Goal: Task Accomplishment & Management: Complete application form

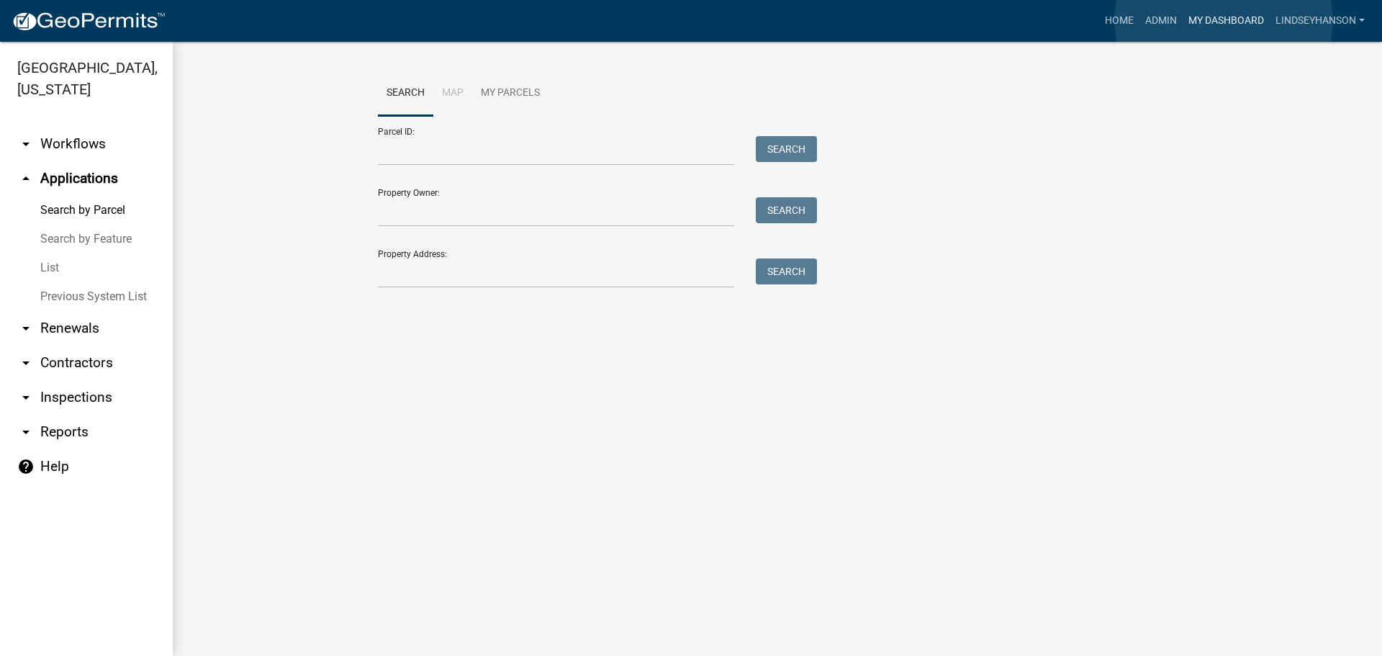
click at [1223, 20] on link "My Dashboard" at bounding box center [1225, 20] width 87 height 27
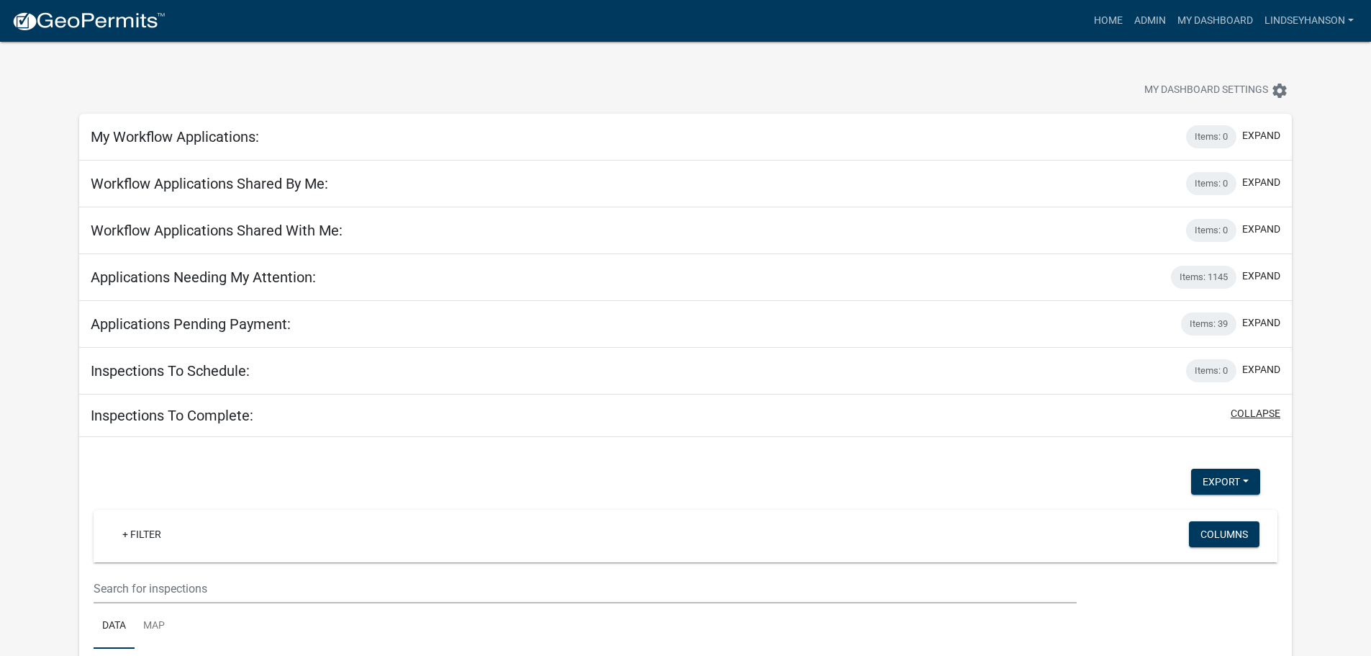
click at [1274, 412] on button "collapse" at bounding box center [1255, 413] width 50 height 15
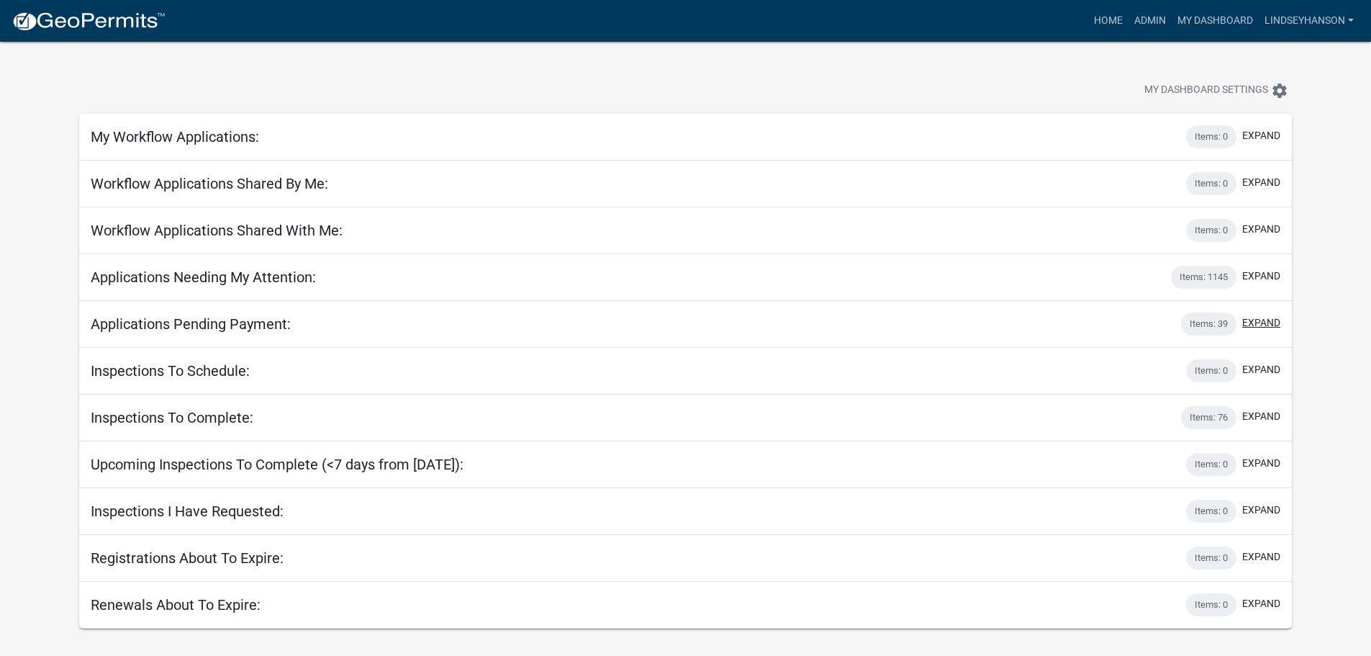
click at [1263, 325] on button "expand" at bounding box center [1261, 322] width 38 height 15
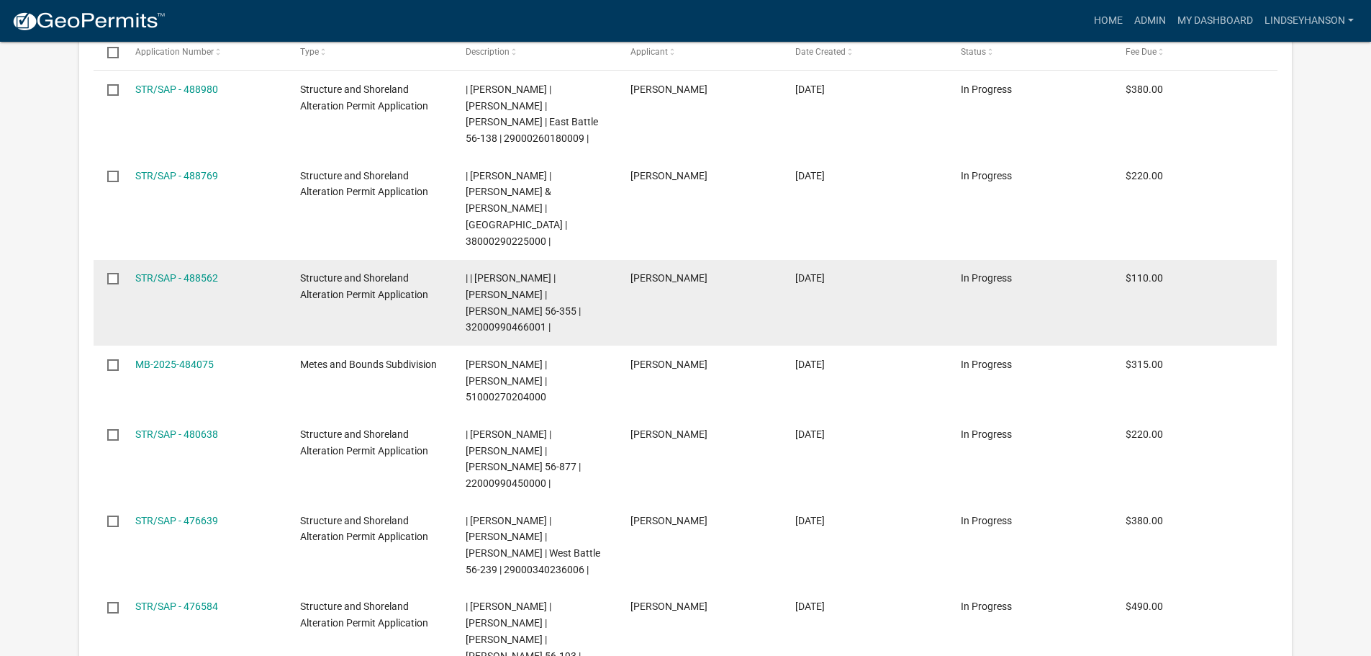
scroll to position [504, 0]
click at [166, 271] on link "STR/SAP - 488562" at bounding box center [176, 277] width 83 height 12
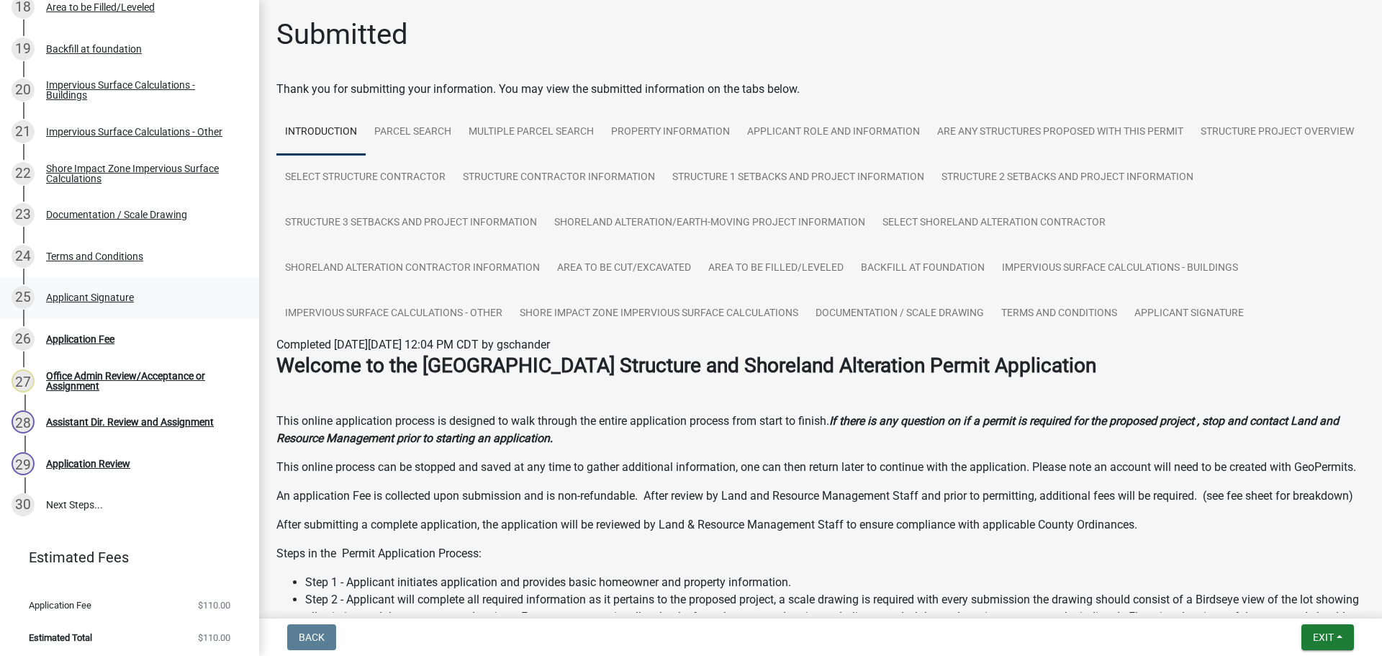
scroll to position [992, 0]
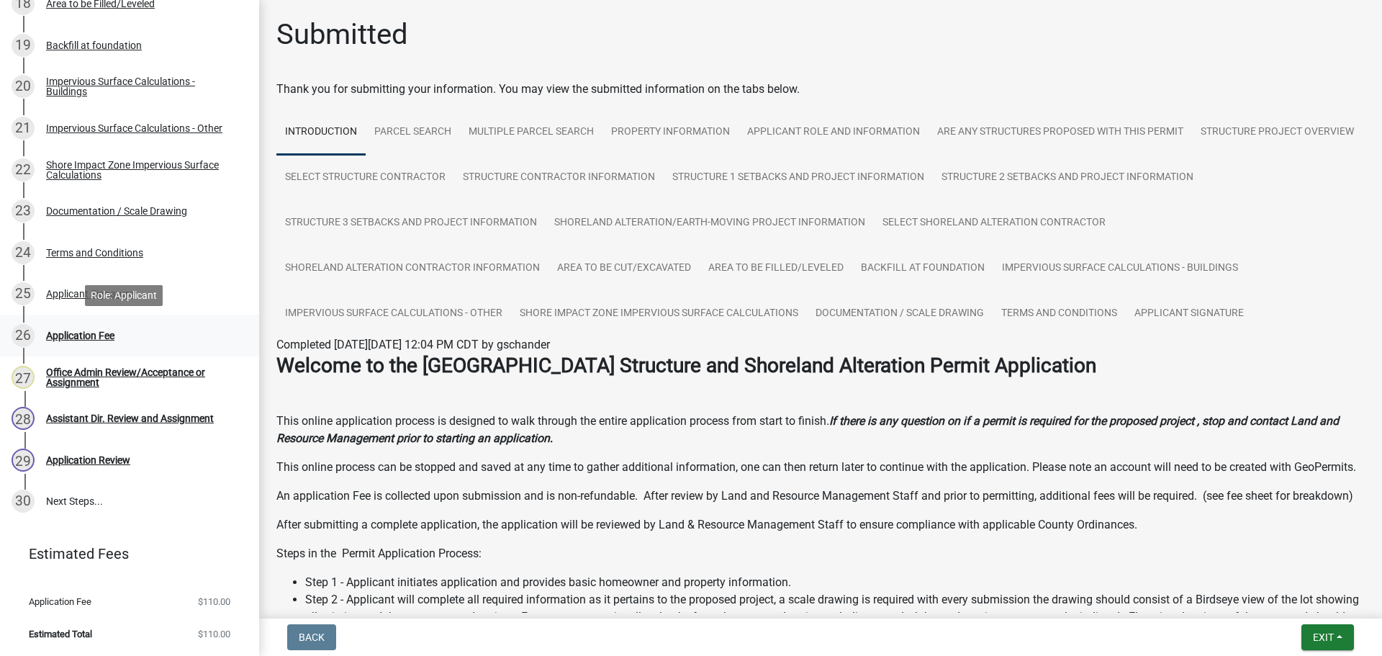
click at [82, 336] on div "Application Fee" at bounding box center [80, 335] width 68 height 10
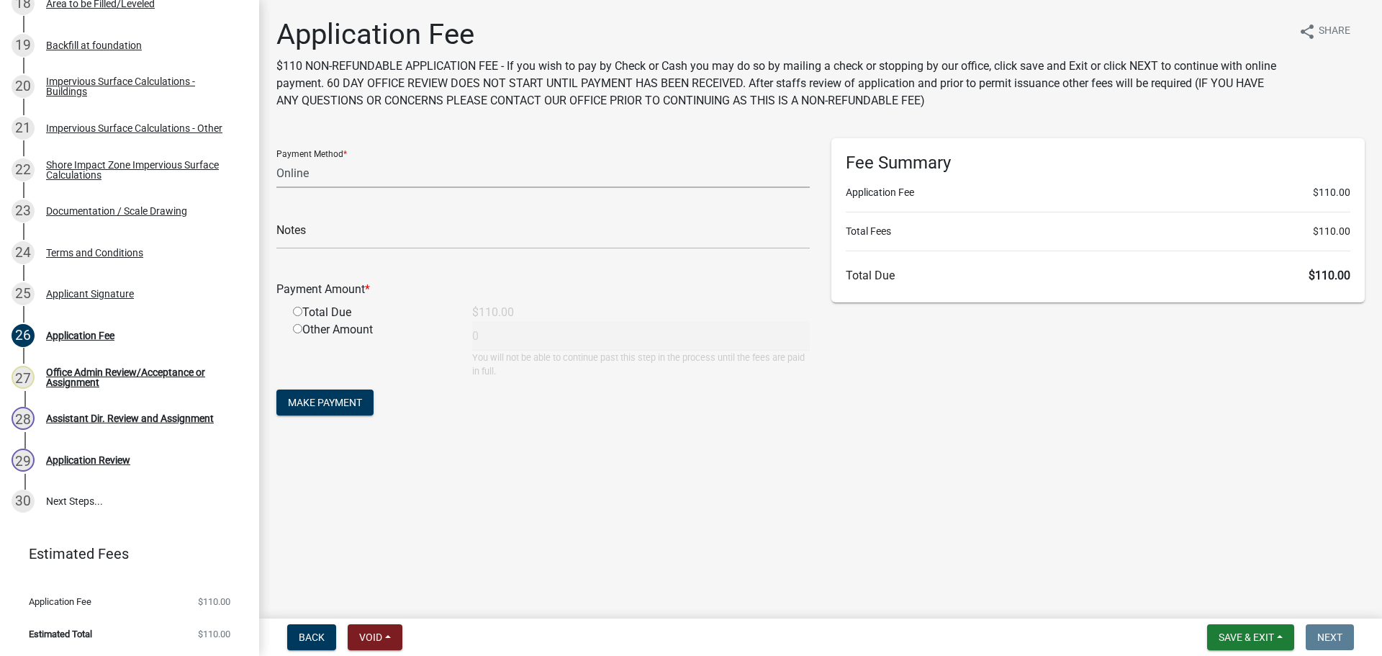
click at [314, 173] on select "Credit Card POS Check Cash Online" at bounding box center [542, 173] width 533 height 30
select select "1: 0"
click at [276, 158] on select "Credit Card POS Check Cash Online" at bounding box center [542, 173] width 533 height 30
click at [346, 236] on input "text" at bounding box center [542, 234] width 533 height 30
click at [650, 502] on main "Application Fee $110 NON-REFUNDABLE APPLICATION FEE - If you wish to pay by Che…" at bounding box center [820, 306] width 1123 height 612
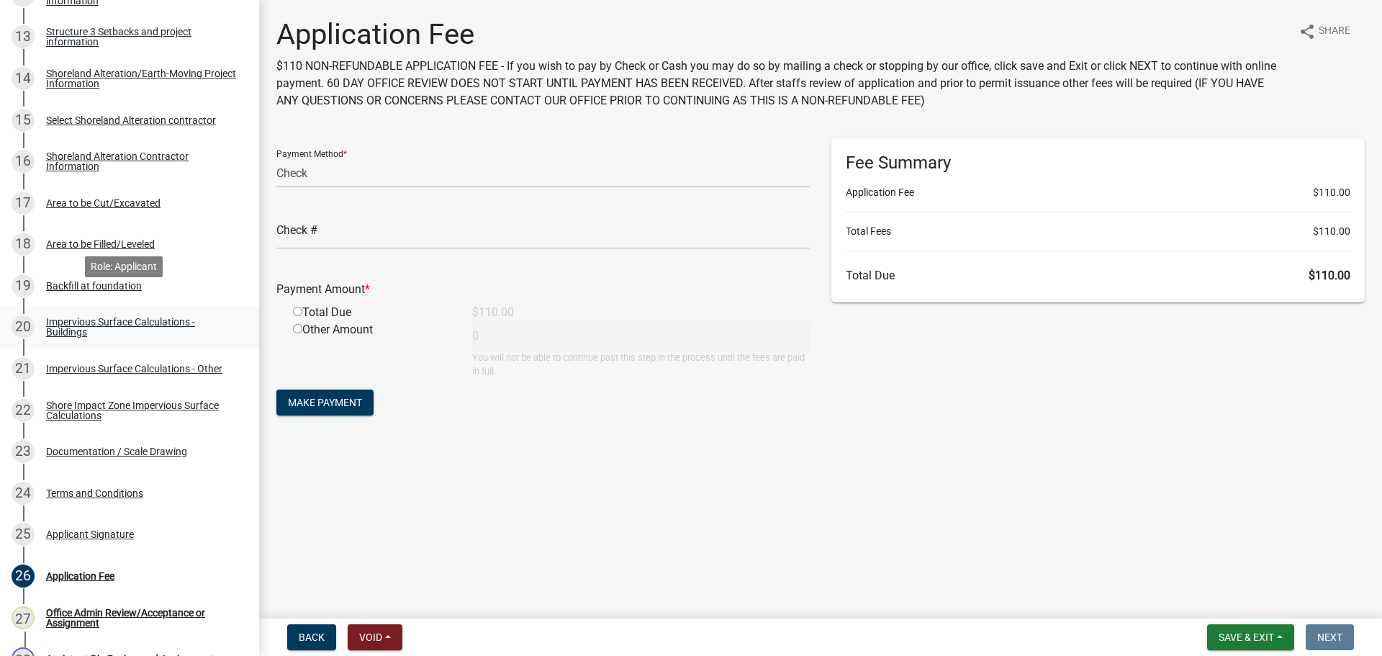
scroll to position [776, 0]
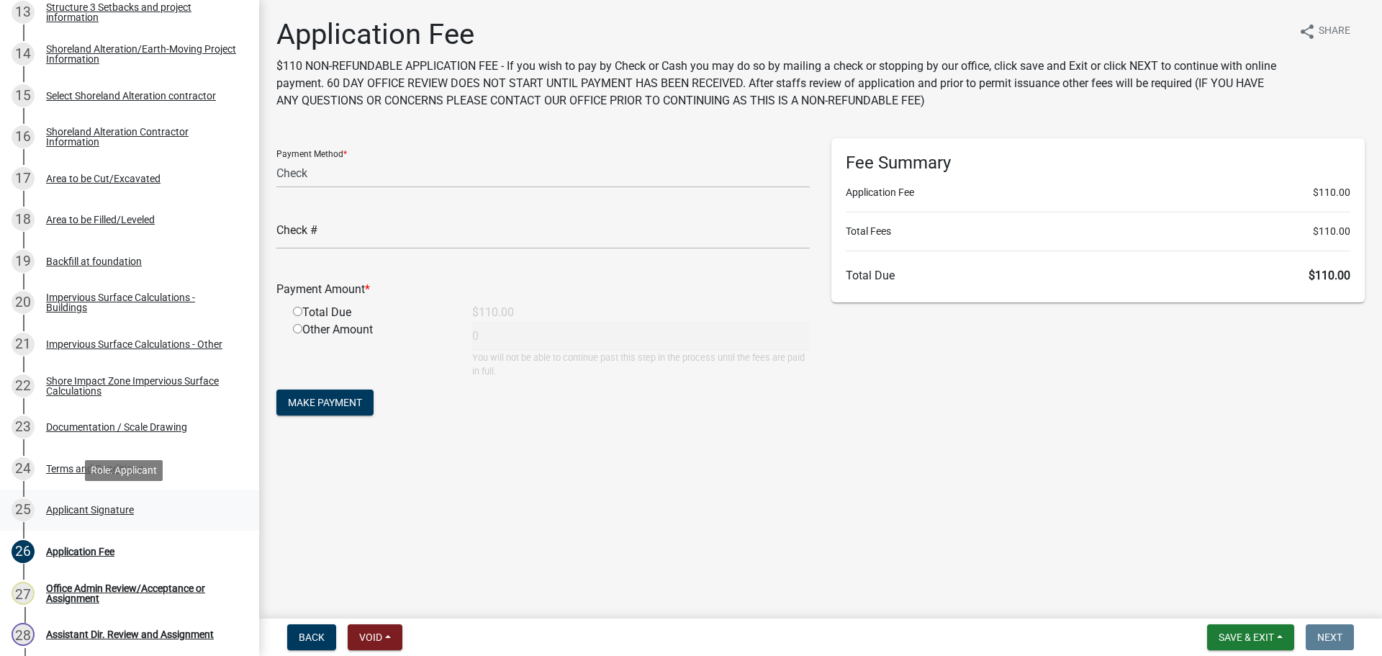
click at [91, 512] on div "Applicant Signature" at bounding box center [90, 509] width 88 height 10
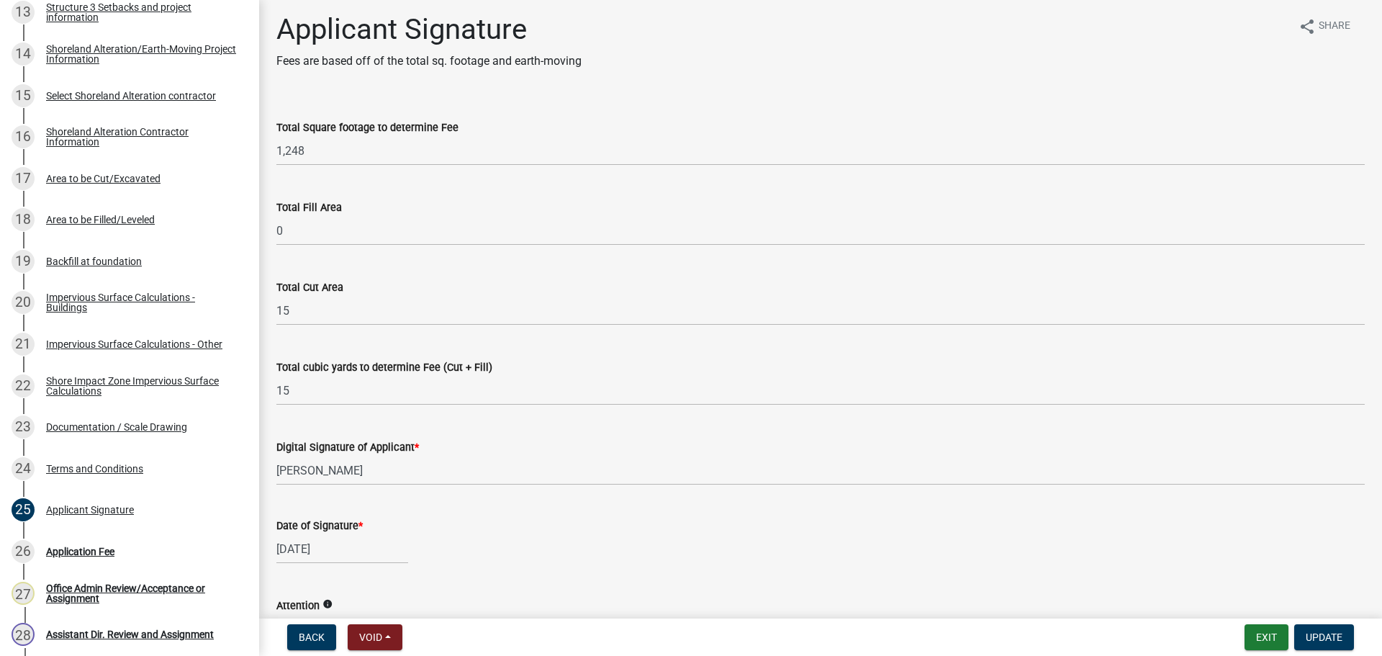
scroll to position [0, 0]
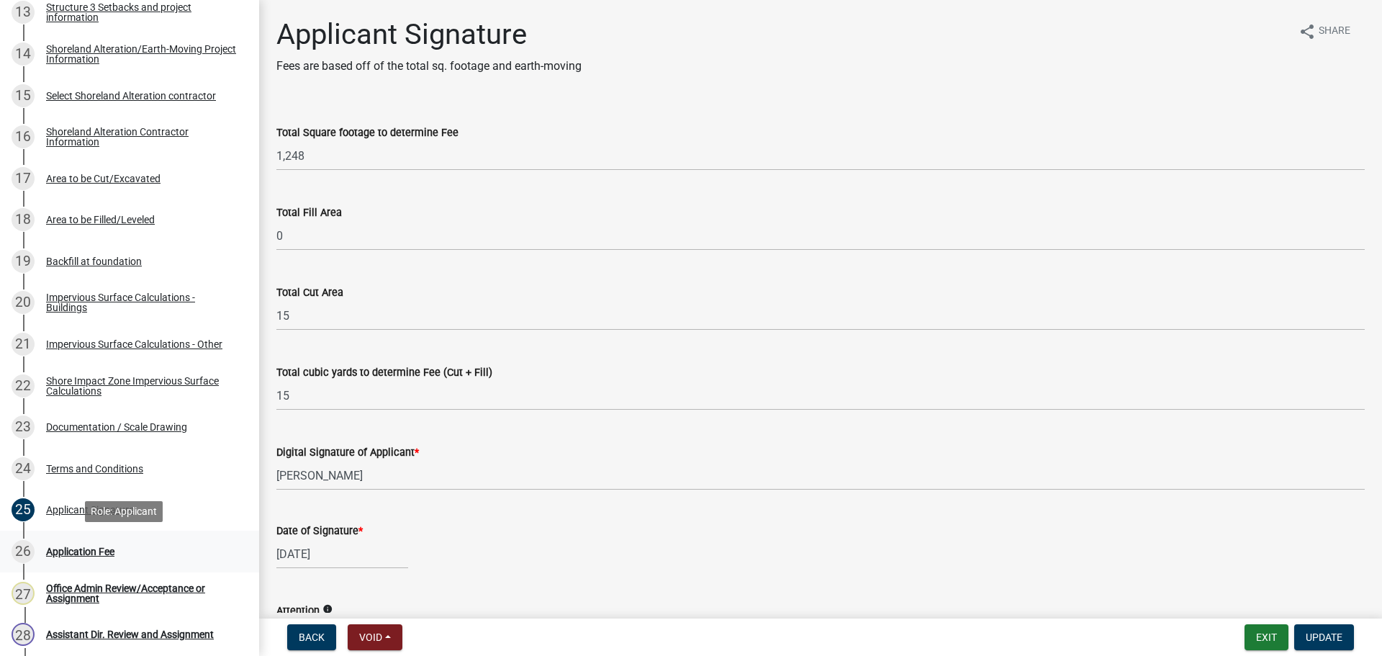
click at [84, 555] on div "Application Fee" at bounding box center [80, 551] width 68 height 10
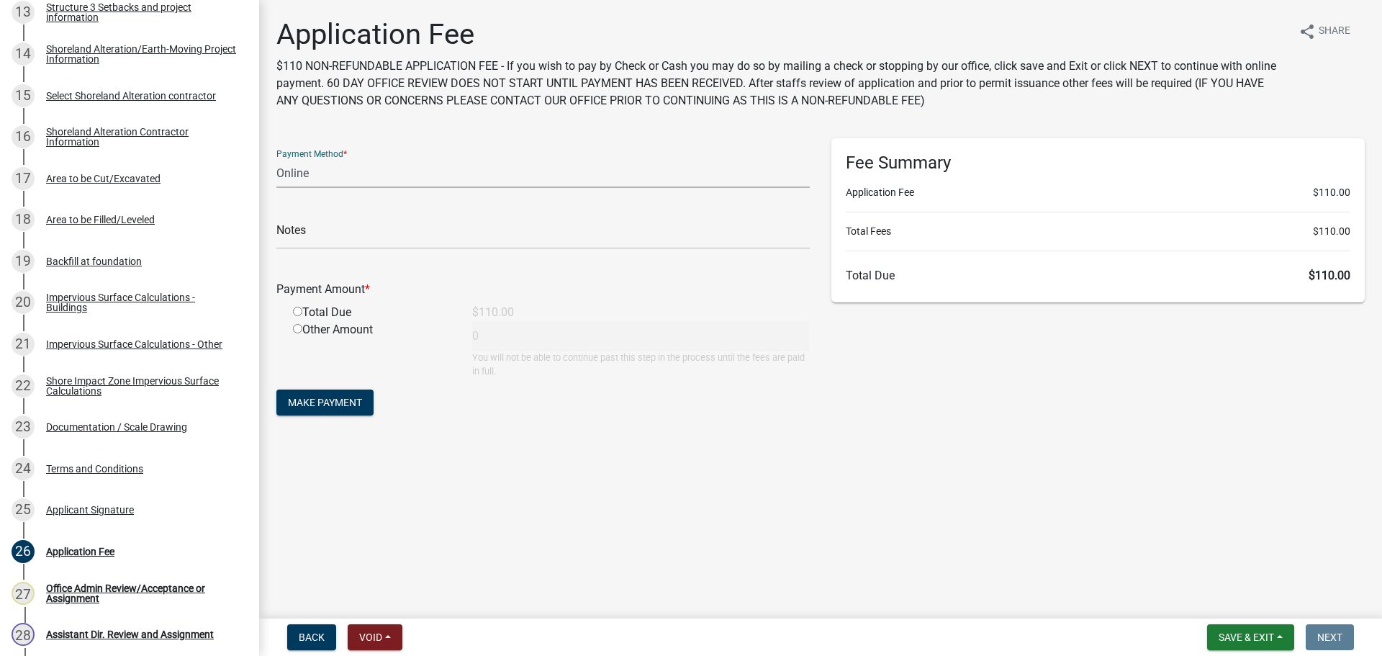
click at [353, 176] on select "Credit Card POS Check Cash Online" at bounding box center [542, 173] width 533 height 30
select select "1: 0"
click at [276, 158] on select "Credit Card POS Check Cash Online" at bounding box center [542, 173] width 533 height 30
click at [351, 240] on input "text" at bounding box center [542, 234] width 533 height 30
type input "1973"
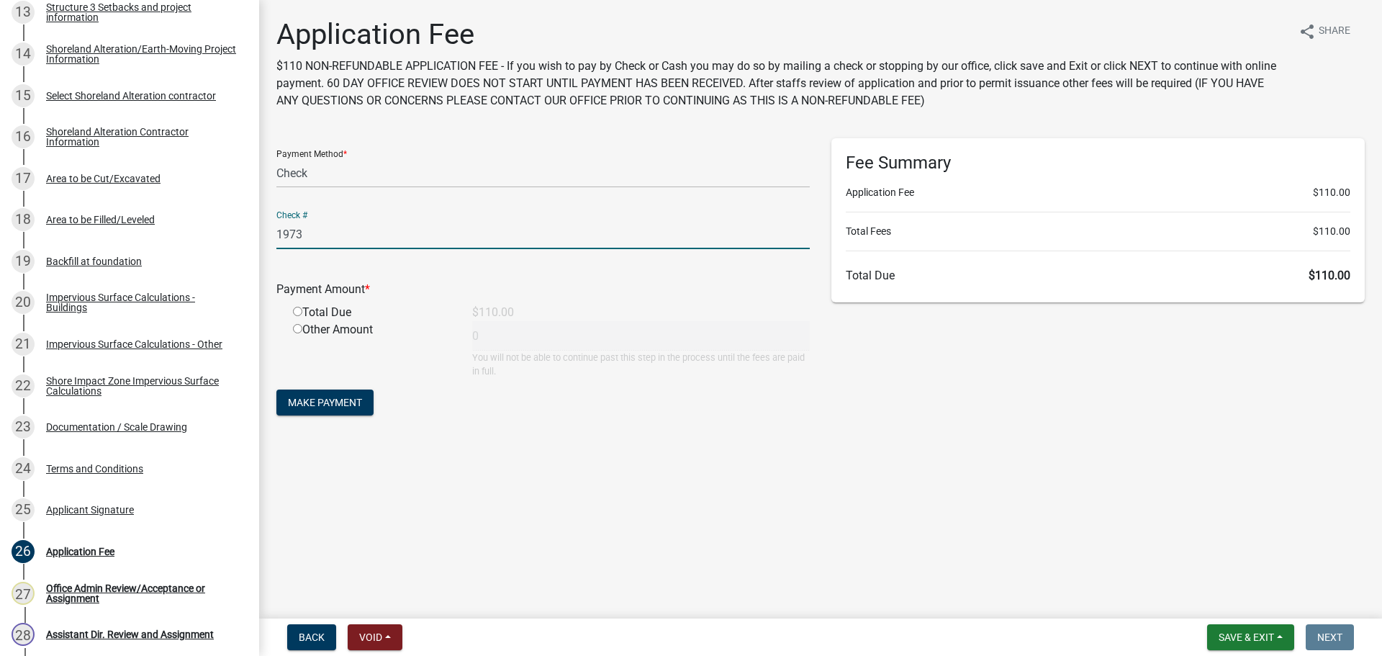
click at [293, 312] on input "radio" at bounding box center [297, 311] width 9 height 9
radio input "true"
type input "110"
click at [327, 403] on span "Make Payment" at bounding box center [325, 402] width 74 height 12
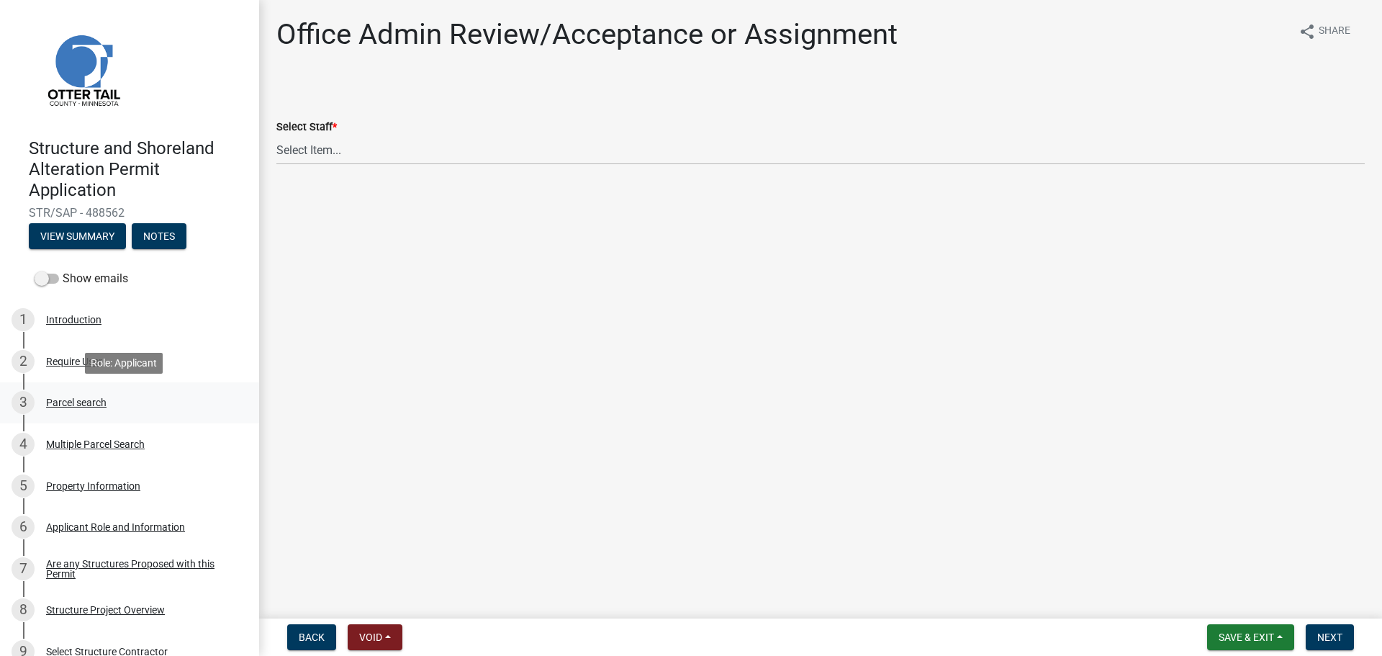
click at [74, 401] on div "Parcel search" at bounding box center [76, 402] width 60 height 10
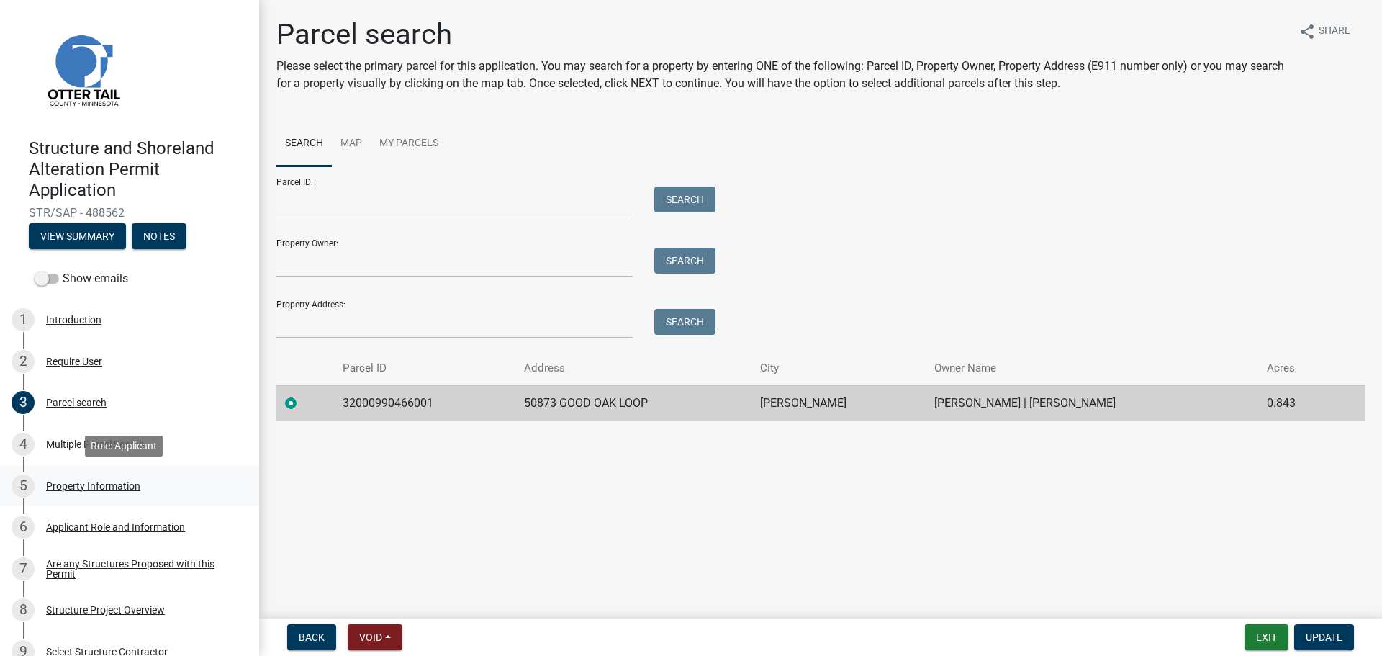
click at [103, 485] on div "Property Information" at bounding box center [93, 486] width 94 height 10
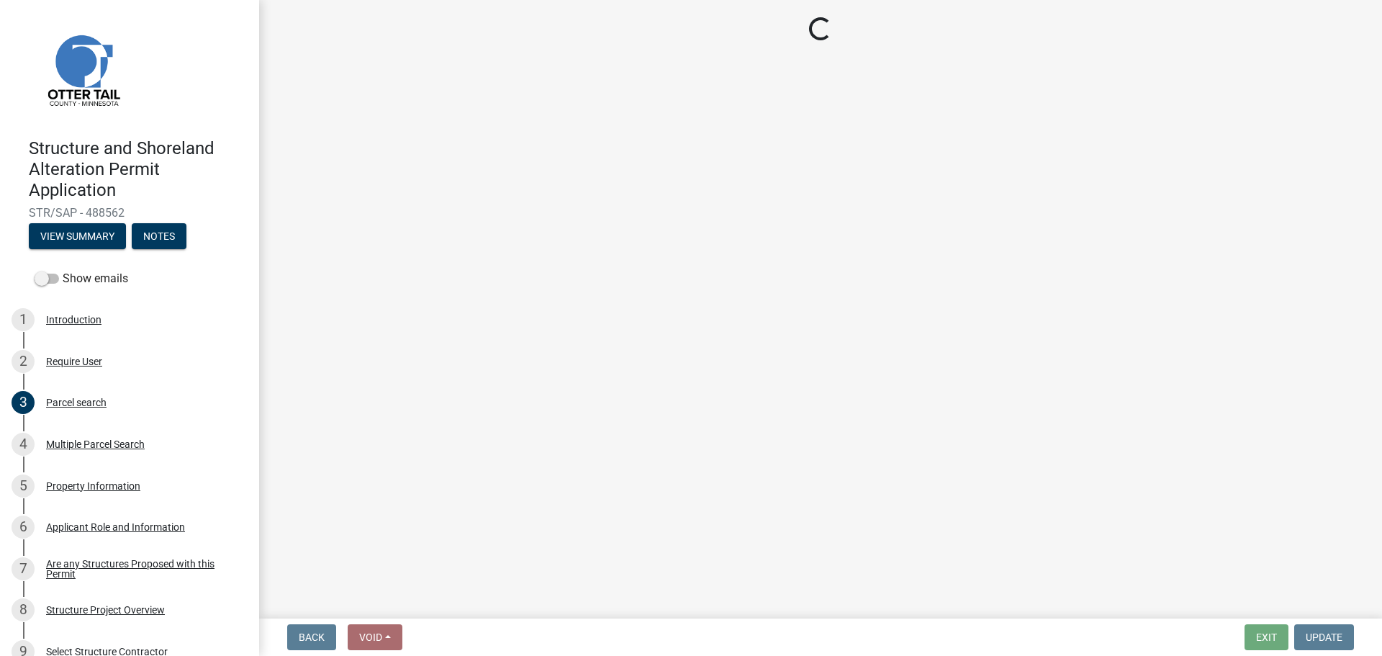
select select "16399ddb-fa8f-48eb-84b4-a3c8a5927ebd"
select select "9f52d7c9-96dd-4370-b810-ce091165f7c2"
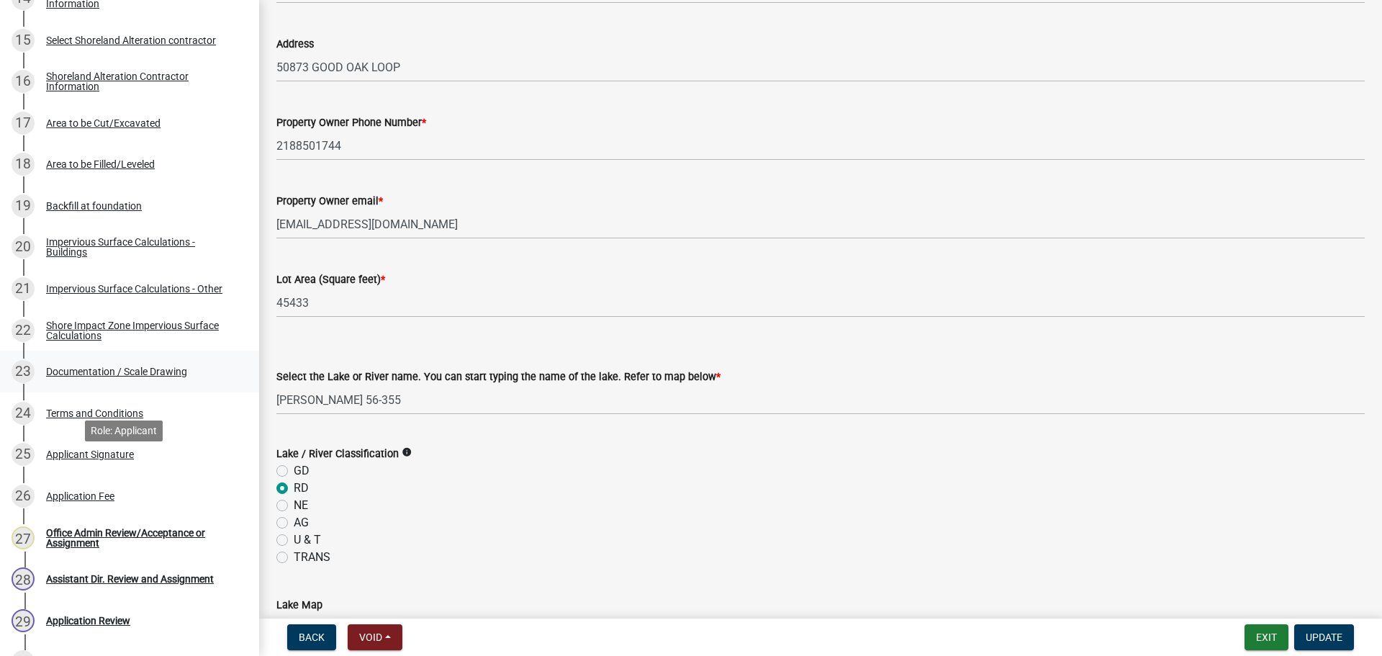
scroll to position [1020, 0]
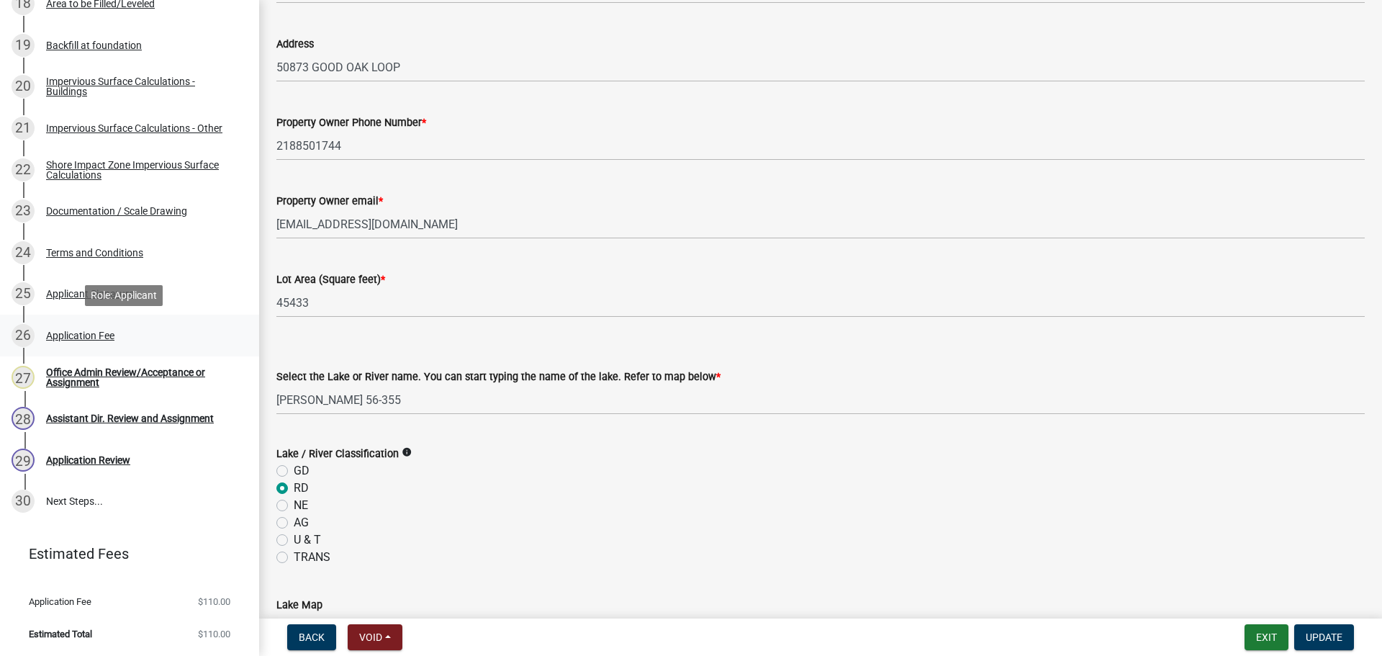
click at [91, 334] on div "Application Fee" at bounding box center [80, 335] width 68 height 10
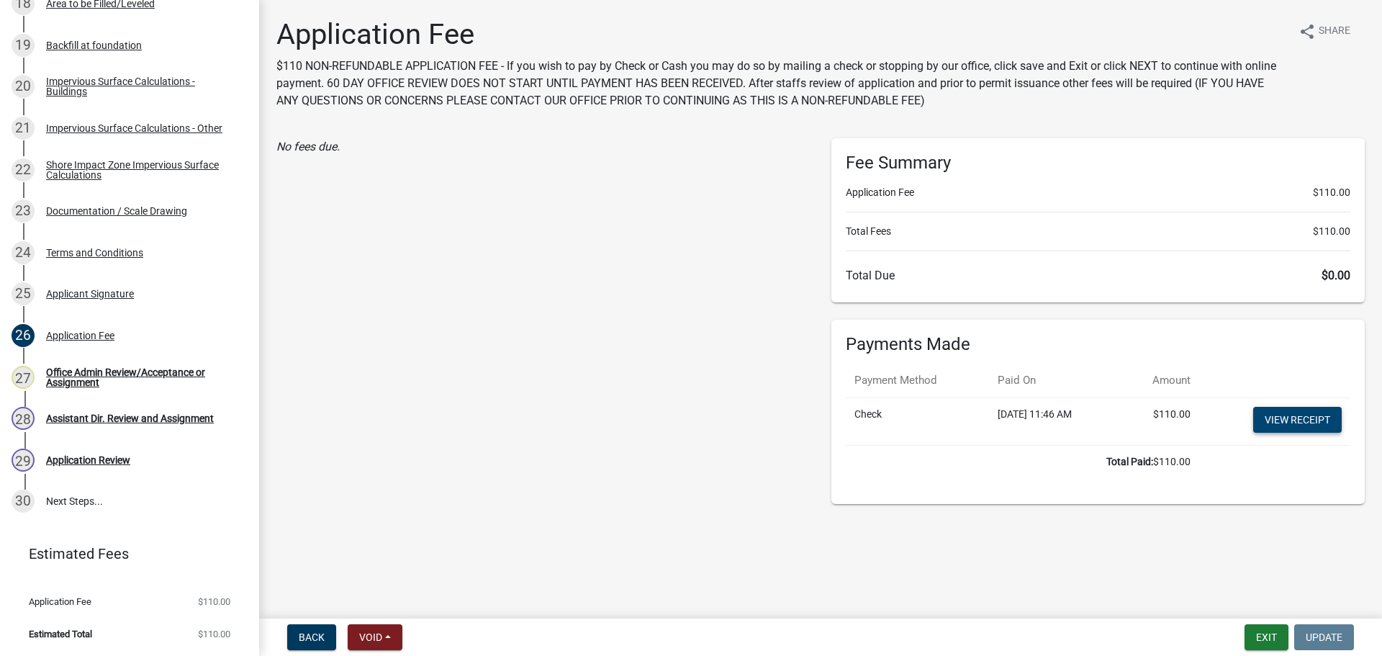
click at [1300, 419] on link "View receipt" at bounding box center [1297, 420] width 89 height 26
click at [1266, 633] on button "Exit" at bounding box center [1266, 637] width 44 height 26
